Goal: Information Seeking & Learning: Learn about a topic

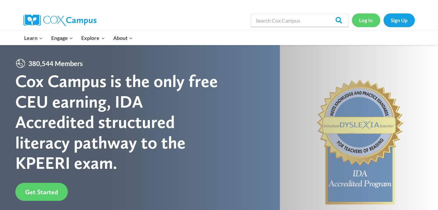
click at [370, 19] on link "Log In" at bounding box center [366, 19] width 28 height 13
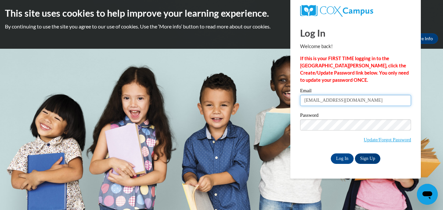
click at [309, 101] on input "Emmallard@effingham.k12.ga.us" at bounding box center [355, 100] width 111 height 11
drag, startPoint x: 377, startPoint y: 101, endPoint x: 291, endPoint y: 119, distance: 88.3
click at [291, 119] on div "Log In Welcome back! If this is your FIRST TIME logging in to the NEW Cox Campu…" at bounding box center [356, 99] width 140 height 159
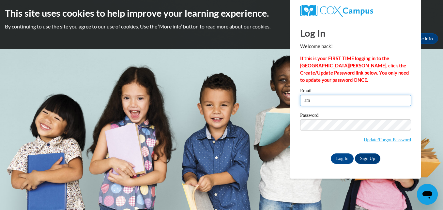
type input "amandakeller425@gmail.com"
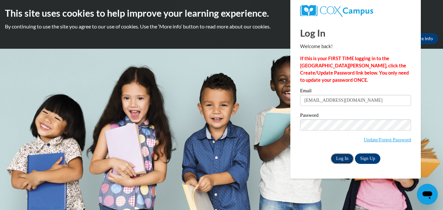
click at [340, 158] on input "Log In" at bounding box center [342, 158] width 23 height 10
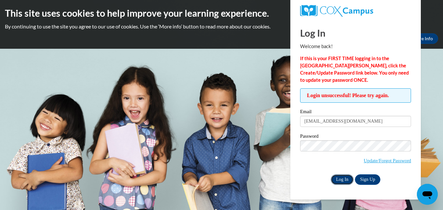
click at [341, 182] on input "Log In" at bounding box center [342, 179] width 23 height 10
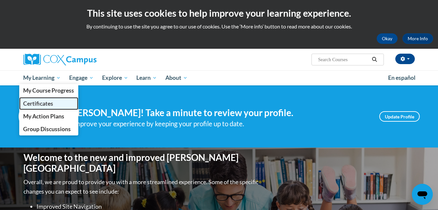
click at [36, 102] on span "Certificates" at bounding box center [38, 103] width 30 height 7
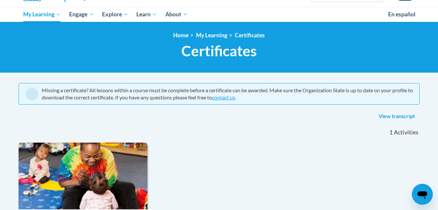
scroll to position [1, 0]
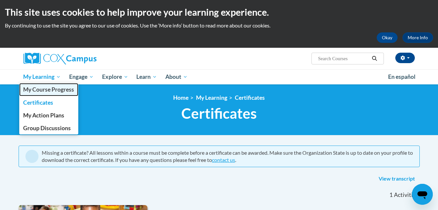
click at [41, 88] on span "My Course Progress" at bounding box center [48, 89] width 51 height 7
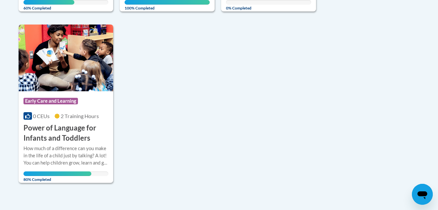
scroll to position [305, 0]
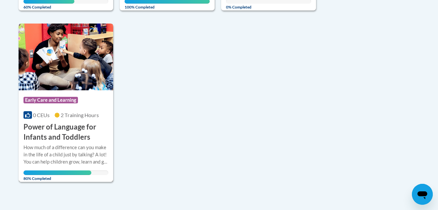
click at [76, 149] on div "How much of a difference can you make in the life of a child just by talking? A…" at bounding box center [66, 155] width 85 height 22
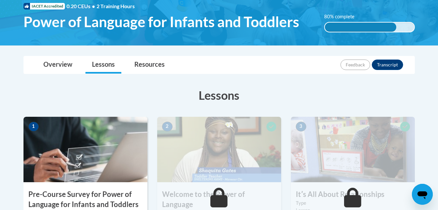
scroll to position [98, 0]
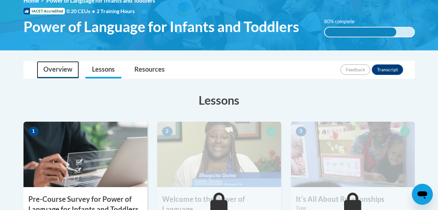
click at [67, 75] on link "Overview" at bounding box center [58, 69] width 42 height 17
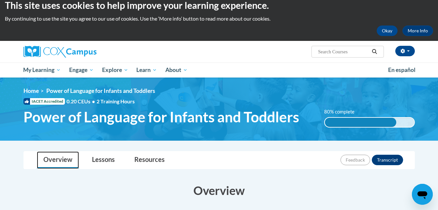
scroll to position [0, 0]
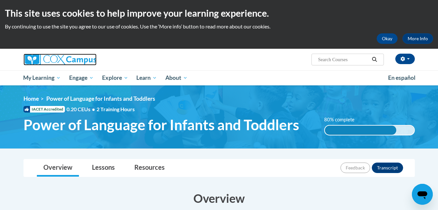
click at [34, 64] on img at bounding box center [60, 60] width 73 height 12
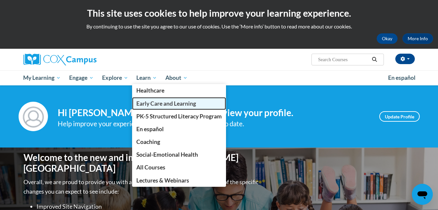
click at [154, 103] on span "Early Care and Learning" at bounding box center [166, 103] width 60 height 7
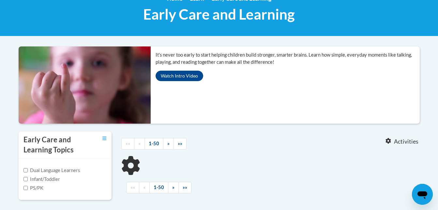
scroll to position [163, 0]
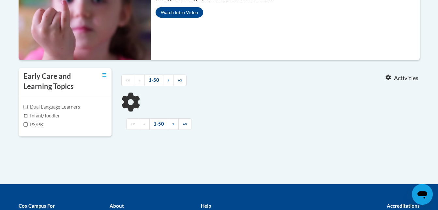
click at [26, 115] on input "Infant/Toddler" at bounding box center [26, 115] width 4 height 4
checkbox input "true"
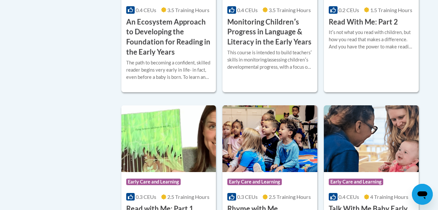
scroll to position [294, 0]
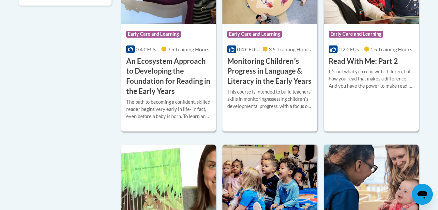
drag, startPoint x: 61, startPoint y: 115, endPoint x: 60, endPoint y: 118, distance: 3.4
drag, startPoint x: 60, startPoint y: 118, endPoint x: 13, endPoint y: 96, distance: 52.1
click at [13, 96] on body "This site uses cookies to help improve your learning experience. By continuing …" at bounding box center [219, 79] width 438 height 747
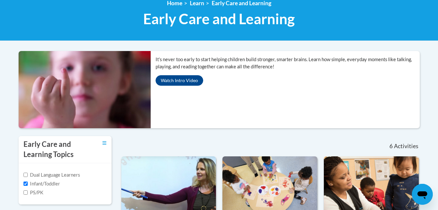
scroll to position [0, 0]
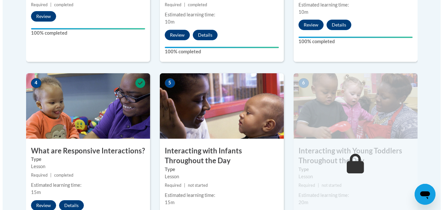
scroll to position [457, 0]
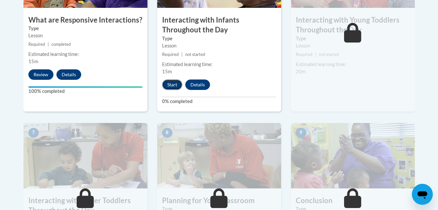
click at [173, 79] on button "Start" at bounding box center [172, 84] width 20 height 10
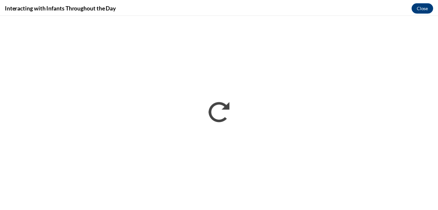
scroll to position [0, 0]
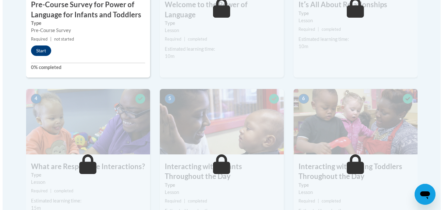
scroll to position [246, 0]
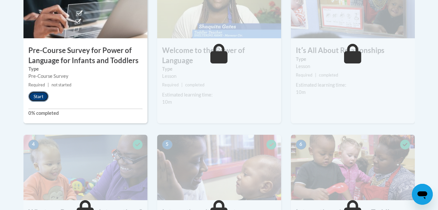
click at [34, 99] on button "Start" at bounding box center [38, 96] width 20 height 10
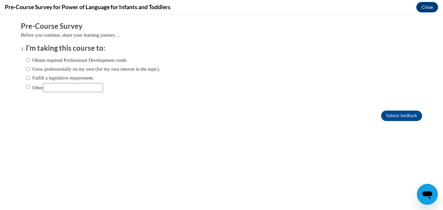
scroll to position [0, 0]
click at [26, 61] on input "Obtain required Professional Development credit." at bounding box center [28, 59] width 4 height 7
radio input "true"
click at [396, 113] on input "Submit feedback" at bounding box center [401, 115] width 41 height 10
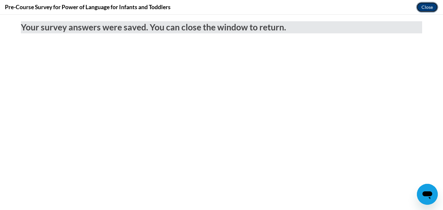
click at [429, 7] on button "Close" at bounding box center [428, 7] width 22 height 10
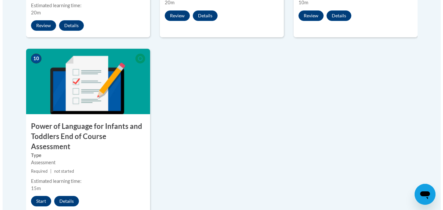
scroll to position [686, 0]
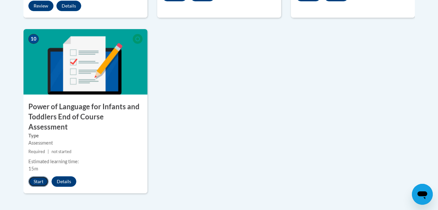
click at [40, 176] on button "Start" at bounding box center [38, 181] width 20 height 10
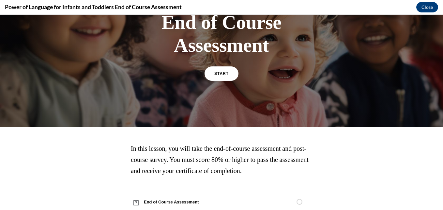
scroll to position [98, 0]
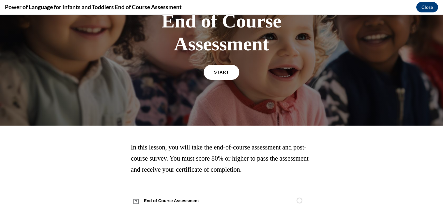
click at [227, 77] on link "START" at bounding box center [222, 72] width 36 height 15
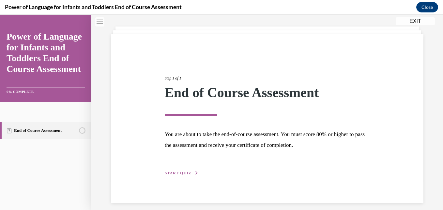
scroll to position [37, 0]
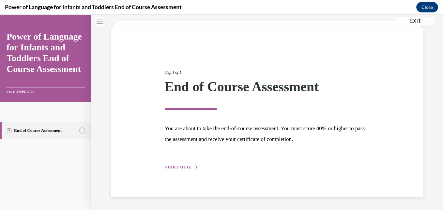
click at [173, 167] on span "START QUIZ" at bounding box center [178, 167] width 27 height 5
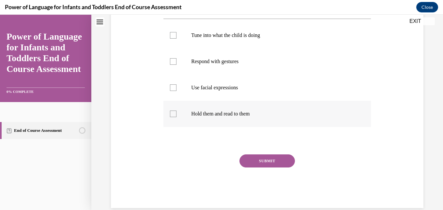
scroll to position [102, 0]
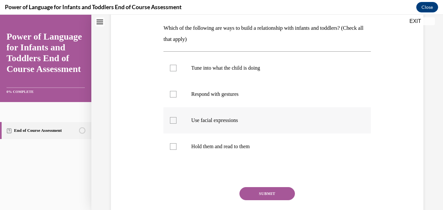
click at [224, 123] on p "Use facial expressions" at bounding box center [272, 120] width 163 height 7
click at [177, 123] on input "Use facial expressions" at bounding box center [173, 120] width 7 height 7
checkbox input "true"
click at [213, 97] on p "Respond with gestures" at bounding box center [272, 94] width 163 height 7
click at [177, 97] on input "Respond with gestures" at bounding box center [173, 94] width 7 height 7
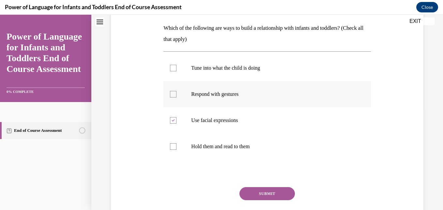
checkbox input "true"
click at [215, 68] on p "Tune into what the child is doing" at bounding box center [272, 68] width 163 height 7
click at [177, 68] on input "Tune into what the child is doing" at bounding box center [173, 68] width 7 height 7
checkbox input "true"
click at [271, 193] on button "SUBMIT" at bounding box center [267, 193] width 55 height 13
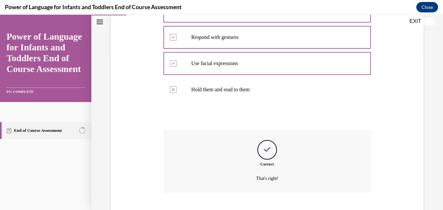
scroll to position [198, 0]
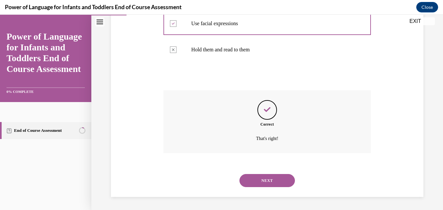
click at [262, 179] on button "NEXT" at bounding box center [267, 180] width 55 height 13
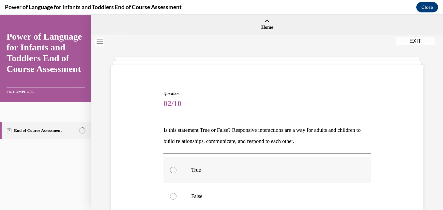
scroll to position [33, 0]
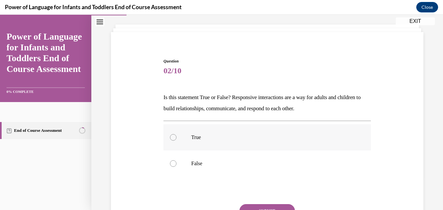
click at [197, 134] on p "True" at bounding box center [272, 137] width 163 height 7
click at [177, 134] on input "True" at bounding box center [173, 137] width 7 height 7
radio input "true"
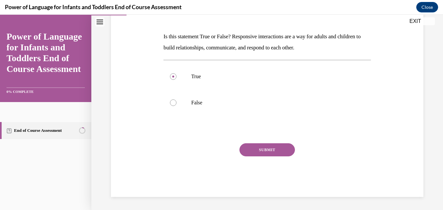
click at [264, 154] on button "SUBMIT" at bounding box center [267, 149] width 55 height 13
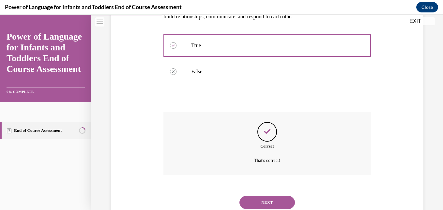
scroll to position [146, 0]
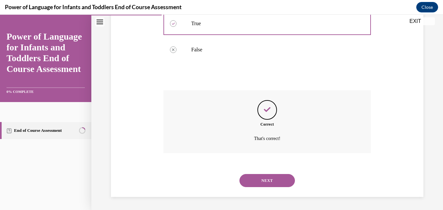
click at [263, 180] on button "NEXT" at bounding box center [267, 180] width 55 height 13
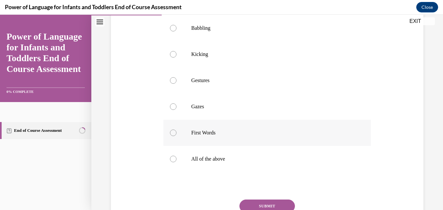
scroll to position [198, 0]
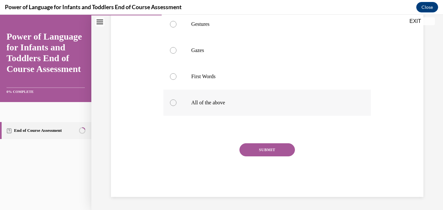
click at [211, 104] on p "All of the above" at bounding box center [272, 102] width 163 height 7
click at [177, 104] on input "All of the above" at bounding box center [173, 102] width 7 height 7
radio input "true"
click at [269, 149] on button "SUBMIT" at bounding box center [267, 149] width 55 height 13
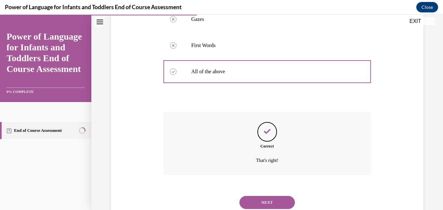
scroll to position [251, 0]
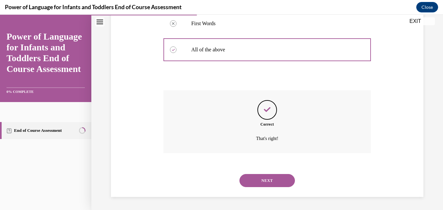
click at [264, 179] on button "NEXT" at bounding box center [267, 180] width 55 height 13
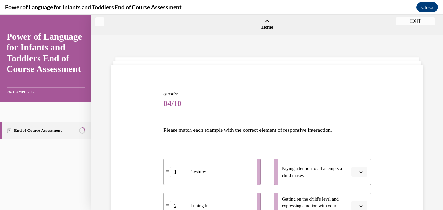
scroll to position [98, 0]
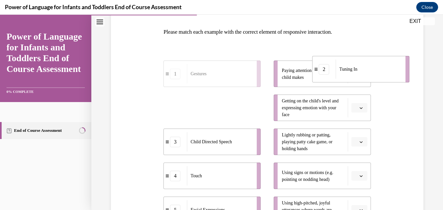
drag, startPoint x: 208, startPoint y: 115, endPoint x: 357, endPoint y: 77, distance: 153.8
click at [357, 77] on div "Tuning In" at bounding box center [369, 68] width 66 height 19
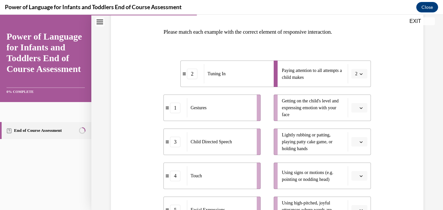
scroll to position [105, 0]
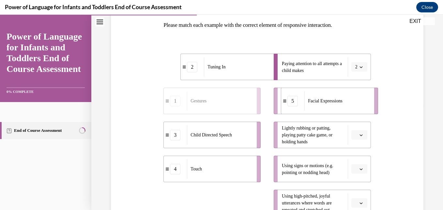
drag, startPoint x: 194, startPoint y: 206, endPoint x: 312, endPoint y: 79, distance: 172.8
click at [312, 79] on div "2 Tuning In 1 Gestures 3 Child Directed Speech 4 Touch 5 Facial Expressions Pay…" at bounding box center [267, 127] width 207 height 175
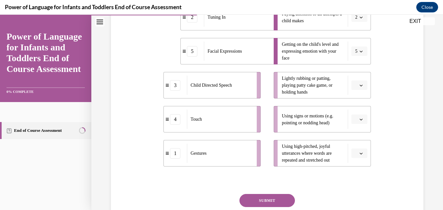
scroll to position [170, 0]
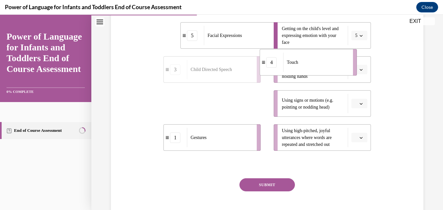
drag, startPoint x: 229, startPoint y: 114, endPoint x: 325, endPoint y: 72, distance: 104.7
click at [325, 72] on li "4 Touch" at bounding box center [308, 62] width 97 height 26
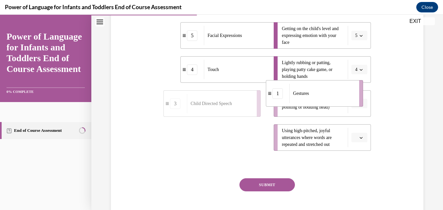
drag, startPoint x: 222, startPoint y: 146, endPoint x: 326, endPoint y: 108, distance: 110.9
click at [326, 103] on div "Gestures" at bounding box center [323, 93] width 66 height 19
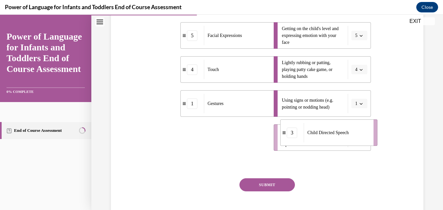
drag, startPoint x: 169, startPoint y: 150, endPoint x: 282, endPoint y: 146, distance: 113.7
click at [282, 146] on li "3 Child Directed Speech" at bounding box center [328, 132] width 97 height 26
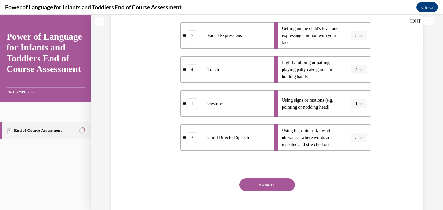
click at [261, 186] on button "SUBMIT" at bounding box center [267, 184] width 55 height 13
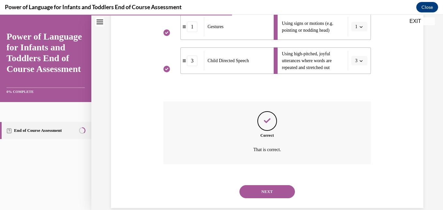
scroll to position [258, 0]
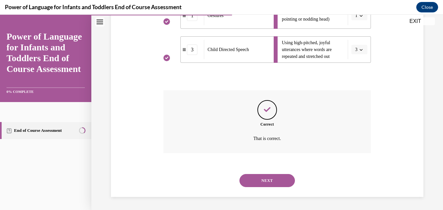
click at [258, 178] on button "NEXT" at bounding box center [267, 180] width 55 height 13
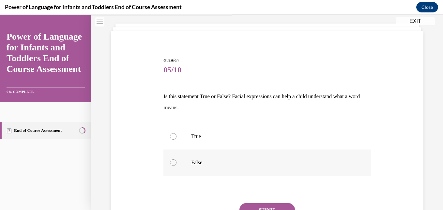
scroll to position [65, 0]
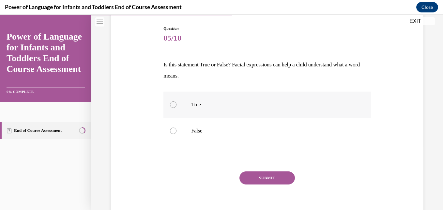
click at [205, 110] on label "True" at bounding box center [267, 104] width 207 height 26
click at [177, 108] on input "True" at bounding box center [173, 104] width 7 height 7
radio input "true"
click at [265, 181] on button "SUBMIT" at bounding box center [267, 177] width 55 height 13
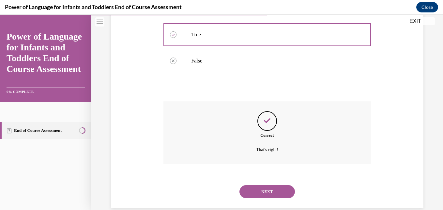
scroll to position [146, 0]
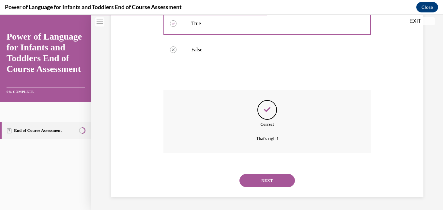
click at [265, 179] on button "NEXT" at bounding box center [267, 180] width 55 height 13
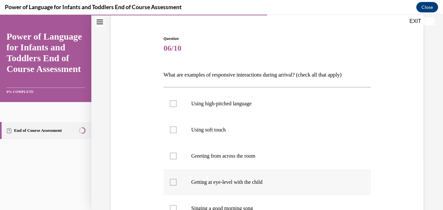
scroll to position [65, 0]
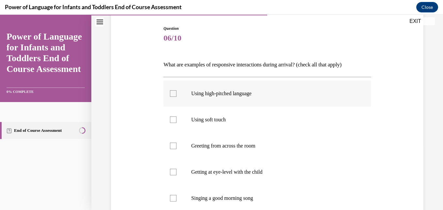
click at [227, 98] on label "Using high-pitched language" at bounding box center [267, 93] width 207 height 26
click at [177, 97] on input "Using high-pitched language" at bounding box center [173, 93] width 7 height 7
checkbox input "true"
click at [224, 124] on label "Using soft touch" at bounding box center [267, 119] width 207 height 26
click at [177, 123] on input "Using soft touch" at bounding box center [173, 119] width 7 height 7
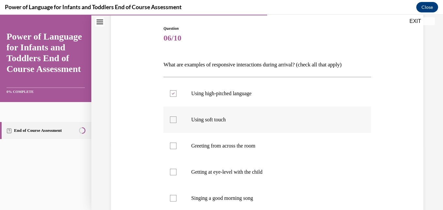
checkbox input "true"
click at [217, 172] on p "Getting at eye-level with the child" at bounding box center [272, 171] width 163 height 7
click at [177, 172] on input "Getting at eye-level with the child" at bounding box center [173, 171] width 7 height 7
checkbox input "true"
click at [210, 198] on p "Singing a good morning song" at bounding box center [272, 198] width 163 height 7
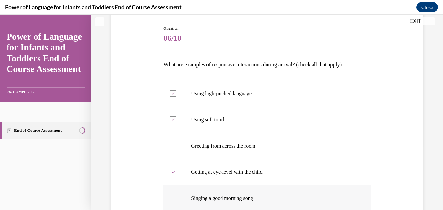
click at [177, 198] on input "Singing a good morning song" at bounding box center [173, 198] width 7 height 7
checkbox input "true"
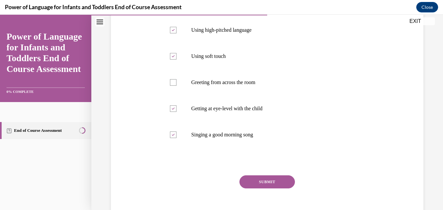
scroll to position [131, 0]
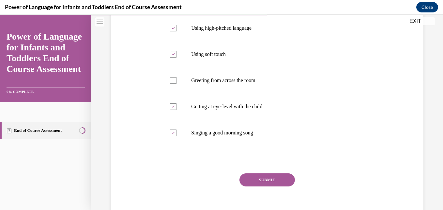
click at [267, 178] on button "SUBMIT" at bounding box center [267, 179] width 55 height 13
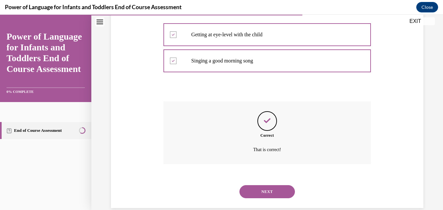
scroll to position [214, 0]
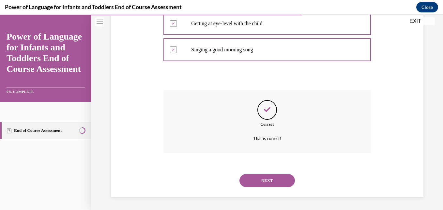
click at [265, 181] on button "NEXT" at bounding box center [267, 180] width 55 height 13
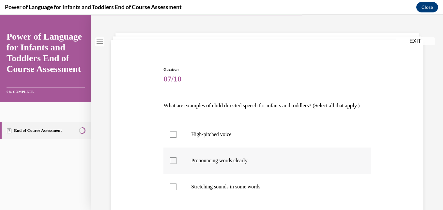
scroll to position [65, 0]
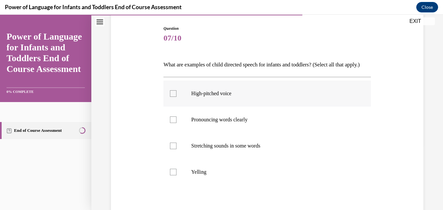
click at [207, 97] on p "High-pitched voice" at bounding box center [272, 93] width 163 height 7
click at [177, 97] on input "High-pitched voice" at bounding box center [173, 93] width 7 height 7
checkbox input "true"
click at [206, 133] on label "Pronouncing words clearly" at bounding box center [267, 119] width 207 height 26
click at [177, 123] on input "Pronouncing words clearly" at bounding box center [173, 119] width 7 height 7
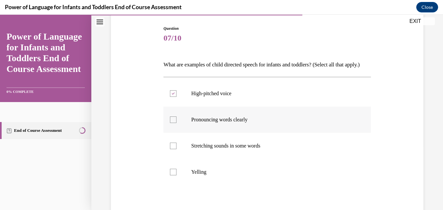
checkbox input "true"
click at [215, 149] on p "Stretching sounds in some words" at bounding box center [272, 145] width 163 height 7
click at [177, 149] on input "Stretching sounds in some words" at bounding box center [173, 145] width 7 height 7
checkbox input "true"
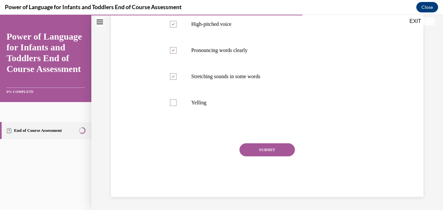
scroll to position [146, 0]
click at [269, 150] on button "SUBMIT" at bounding box center [267, 149] width 55 height 13
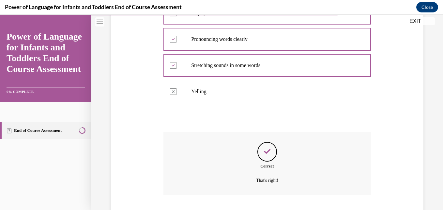
scroll to position [198, 0]
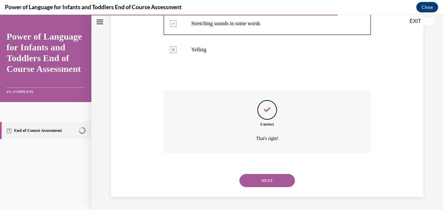
click at [266, 178] on button "NEXT" at bounding box center [267, 180] width 55 height 13
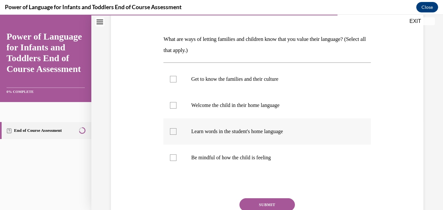
scroll to position [98, 0]
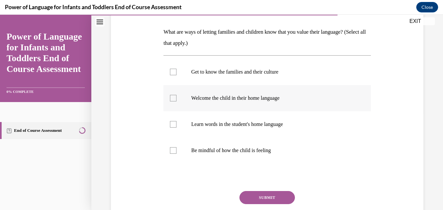
drag, startPoint x: 173, startPoint y: 75, endPoint x: 168, endPoint y: 99, distance: 24.3
click at [173, 75] on label "Get to know the families and their culture" at bounding box center [267, 72] width 207 height 26
click at [173, 75] on input "Get to know the families and their culture" at bounding box center [173, 72] width 7 height 7
checkbox input "true"
click at [169, 103] on label "Welcome the child in their home language" at bounding box center [267, 98] width 207 height 26
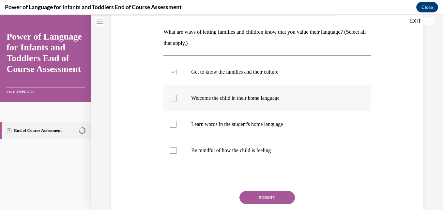
click at [170, 101] on input "Welcome the child in their home language" at bounding box center [173, 98] width 7 height 7
checkbox input "true"
click at [174, 128] on label "Learn words in the student's home language" at bounding box center [267, 124] width 207 height 26
click at [174, 127] on input "Learn words in the student's home language" at bounding box center [173, 124] width 7 height 7
checkbox input "true"
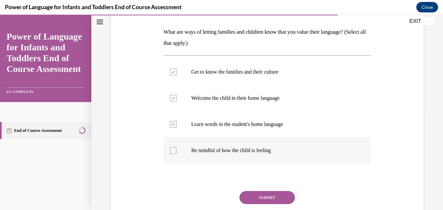
click at [171, 149] on div at bounding box center [173, 150] width 7 height 7
click at [171, 149] on input "Be mindful of how the child is feeling" at bounding box center [173, 150] width 7 height 7
checkbox input "true"
click at [266, 197] on button "SUBMIT" at bounding box center [267, 197] width 55 height 13
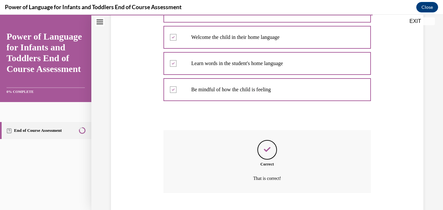
scroll to position [198, 0]
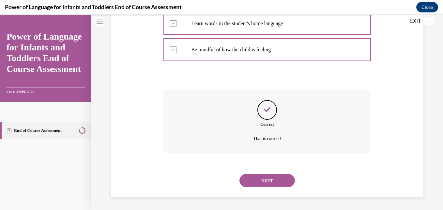
click at [264, 179] on button "NEXT" at bounding box center [267, 180] width 55 height 13
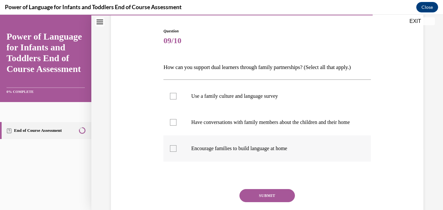
scroll to position [65, 0]
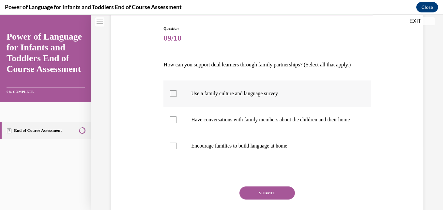
click at [226, 91] on p "Use a family culture and language survey" at bounding box center [272, 93] width 163 height 7
click at [177, 91] on input "Use a family culture and language survey" at bounding box center [173, 93] width 7 height 7
checkbox input "true"
click at [226, 123] on p "Have conversations with family members about the children and their home" at bounding box center [272, 119] width 163 height 7
click at [177, 123] on input "Have conversations with family members about the children and their home" at bounding box center [173, 119] width 7 height 7
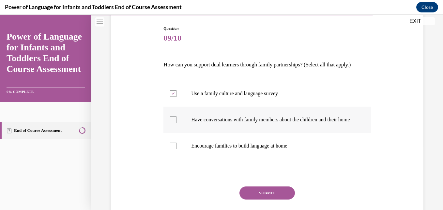
checkbox input "true"
click at [220, 159] on label "Encourage families to build language at home" at bounding box center [267, 146] width 207 height 26
click at [177, 149] on input "Encourage families to build language at home" at bounding box center [173, 145] width 7 height 7
checkbox input "true"
click at [274, 199] on button "SUBMIT" at bounding box center [267, 192] width 55 height 13
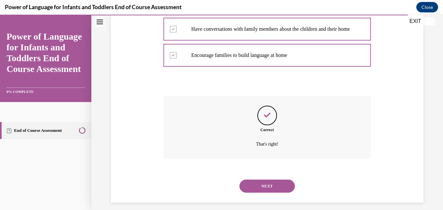
scroll to position [168, 0]
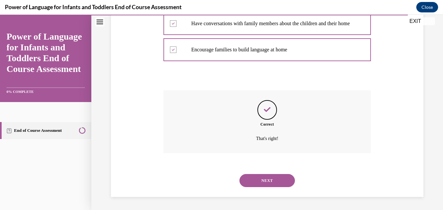
click at [265, 181] on button "NEXT" at bounding box center [267, 180] width 55 height 13
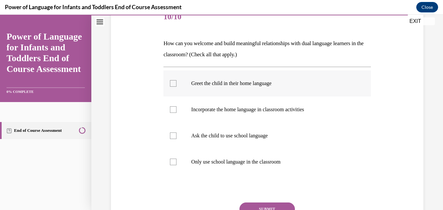
scroll to position [98, 0]
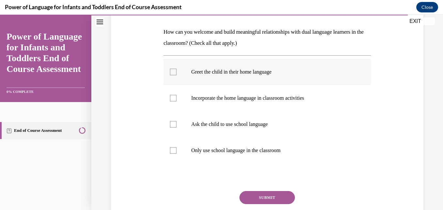
click at [203, 67] on label "Greet the child in their home language" at bounding box center [267, 72] width 207 height 26
click at [177, 69] on input "Greet the child in their home language" at bounding box center [173, 72] width 7 height 7
checkbox input "true"
click at [208, 103] on label "Incorporate the home language in classroom activities" at bounding box center [267, 98] width 207 height 26
click at [177, 101] on input "Incorporate the home language in classroom activities" at bounding box center [173, 98] width 7 height 7
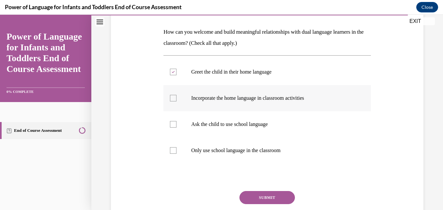
checkbox input "true"
click at [253, 191] on button "SUBMIT" at bounding box center [267, 197] width 55 height 13
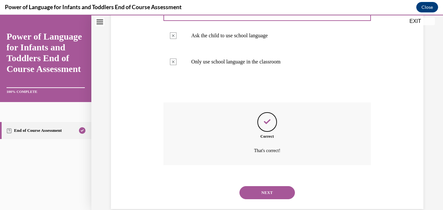
scroll to position [198, 0]
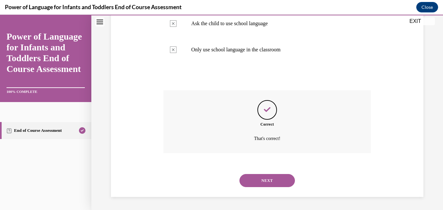
click at [273, 180] on button "NEXT" at bounding box center [267, 180] width 55 height 13
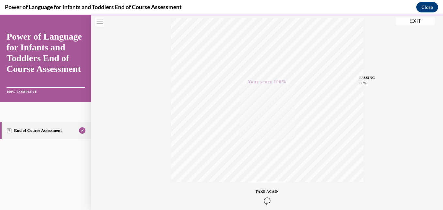
scroll to position [140, 0]
click at [414, 23] on button "EXIT" at bounding box center [415, 21] width 39 height 8
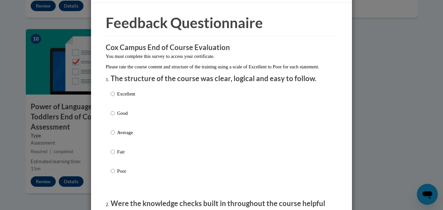
scroll to position [33, 0]
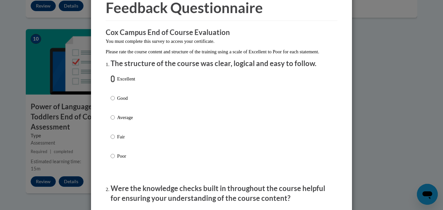
click at [112, 82] on input "Excellent" at bounding box center [113, 78] width 4 height 7
radio input "true"
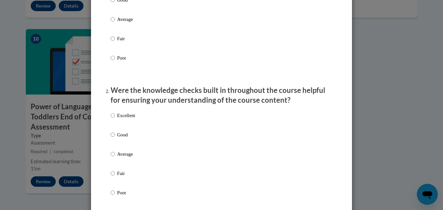
click at [122, 119] on p "Excellent" at bounding box center [126, 115] width 18 height 7
click at [115, 119] on input "Excellent" at bounding box center [113, 115] width 4 height 7
radio input "true"
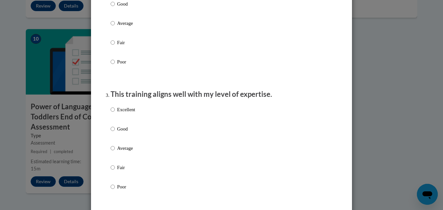
click at [123, 113] on p "Excellent" at bounding box center [126, 109] width 18 height 7
click at [115, 113] on input "Excellent" at bounding box center [113, 109] width 4 height 7
radio input "true"
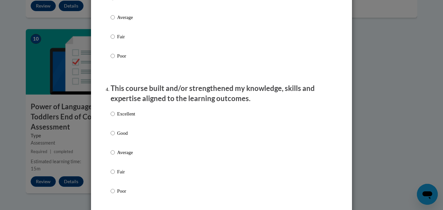
click at [124, 117] on p "Excellent" at bounding box center [126, 113] width 18 height 7
click at [115, 117] on input "Excellent" at bounding box center [113, 113] width 4 height 7
radio input "true"
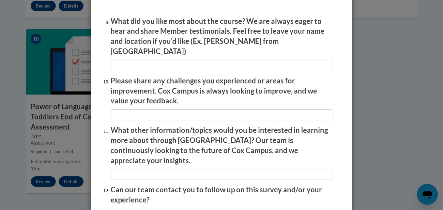
scroll to position [1147, 0]
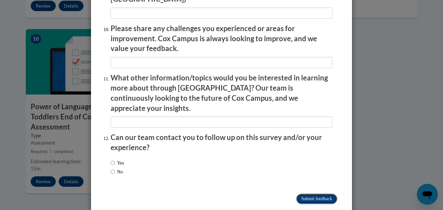
click at [306, 193] on input "Submit feedback" at bounding box center [316, 198] width 41 height 10
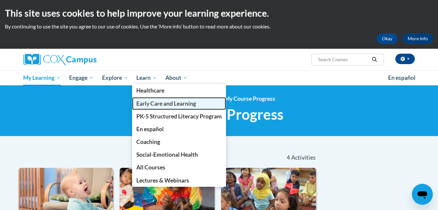
click at [155, 103] on span "Early Care and Learning" at bounding box center [166, 103] width 60 height 7
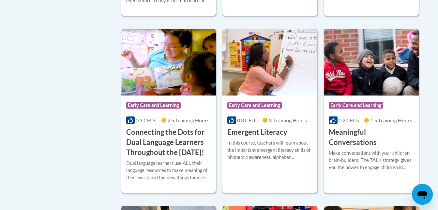
scroll to position [424, 0]
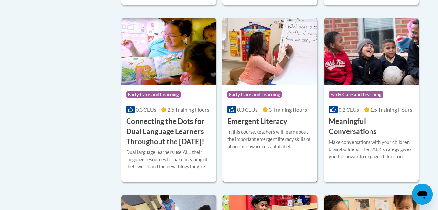
click at [258, 124] on h3 "Emergent Literacy" at bounding box center [258, 121] width 60 height 10
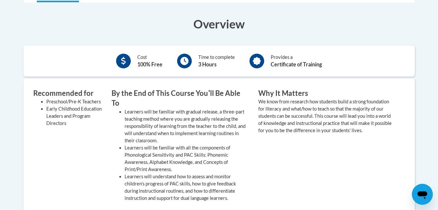
scroll to position [163, 0]
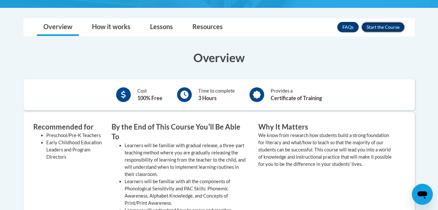
click at [379, 29] on button "Enroll" at bounding box center [383, 27] width 43 height 10
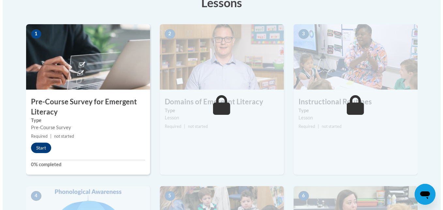
scroll to position [196, 0]
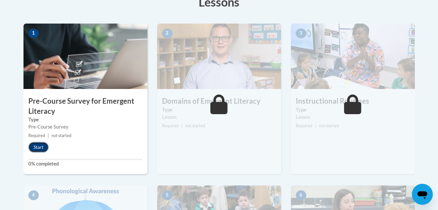
click at [39, 146] on button "Start" at bounding box center [38, 147] width 20 height 10
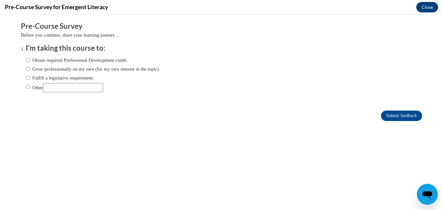
scroll to position [0, 0]
click at [54, 59] on label "Obtain required Professional Development credit." at bounding box center [77, 59] width 102 height 7
click at [30, 59] on input "Obtain required Professional Development credit." at bounding box center [28, 59] width 4 height 7
radio input "true"
click at [397, 115] on input "Submit feedback" at bounding box center [401, 115] width 41 height 10
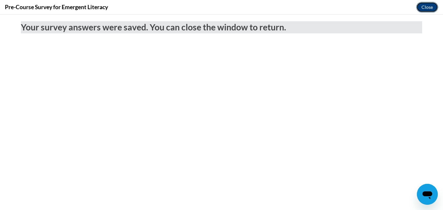
click at [425, 8] on button "Close" at bounding box center [428, 7] width 22 height 10
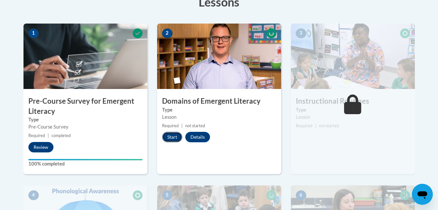
click at [169, 137] on button "Start" at bounding box center [172, 137] width 20 height 10
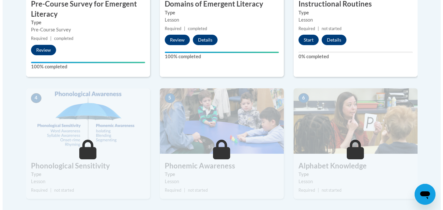
scroll to position [229, 0]
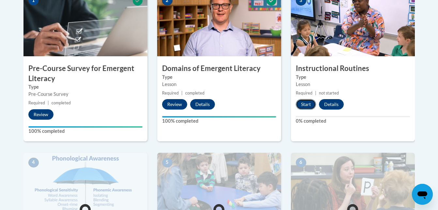
click at [309, 105] on button "Start" at bounding box center [306, 104] width 20 height 10
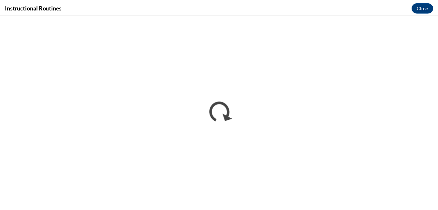
scroll to position [0, 0]
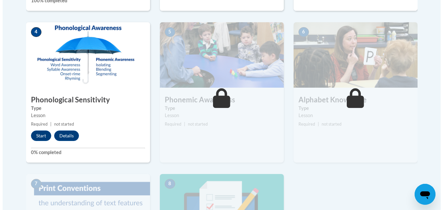
scroll to position [359, 0]
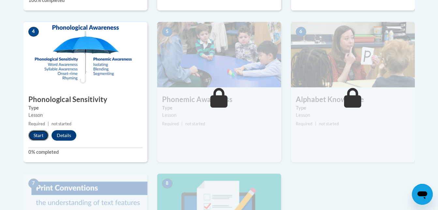
click at [39, 135] on button "Start" at bounding box center [38, 135] width 20 height 10
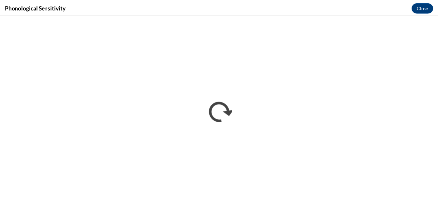
scroll to position [0, 0]
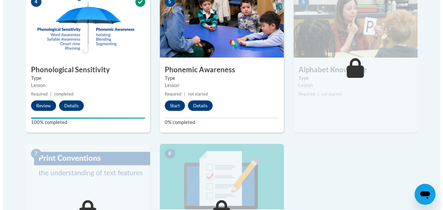
scroll to position [392, 0]
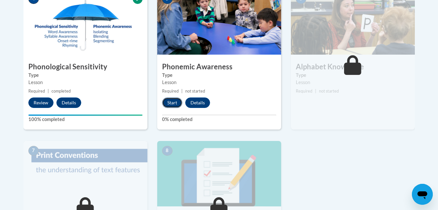
click at [173, 104] on button "Start" at bounding box center [172, 102] width 20 height 10
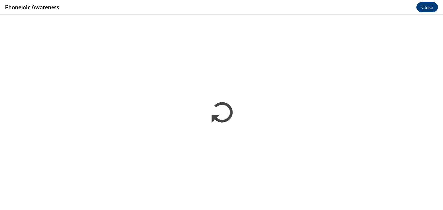
scroll to position [0, 0]
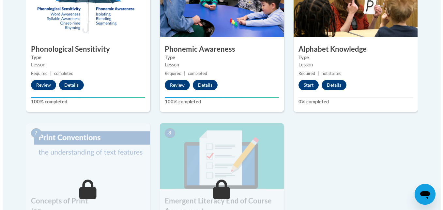
scroll to position [410, 0]
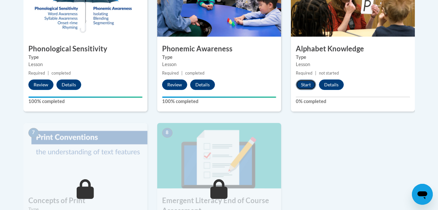
click at [302, 83] on button "Start" at bounding box center [306, 84] width 20 height 10
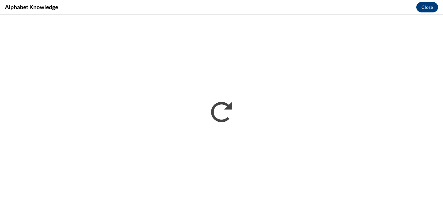
scroll to position [0, 0]
